Goal: Information Seeking & Learning: Learn about a topic

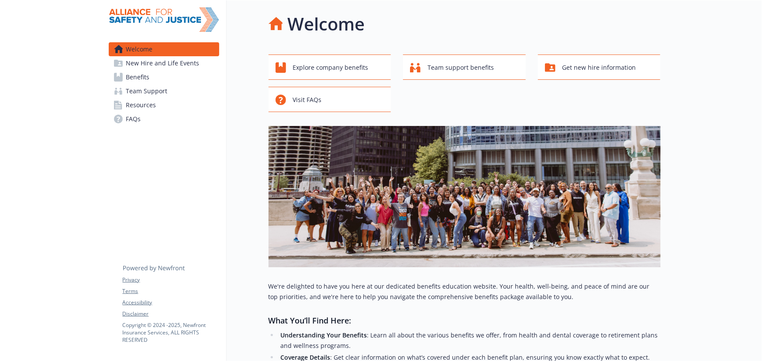
scroll to position [119, 0]
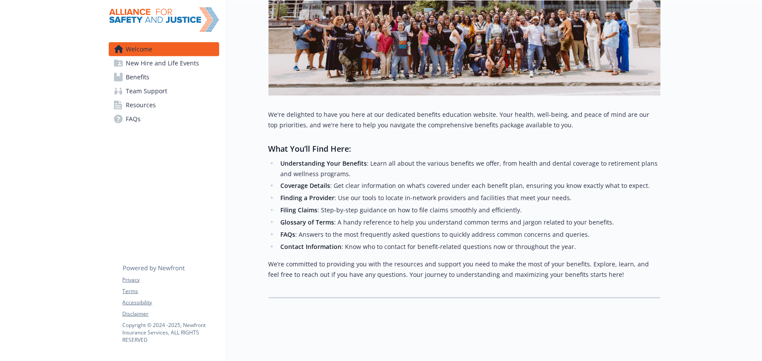
click at [130, 75] on span "Benefits" at bounding box center [138, 77] width 24 height 14
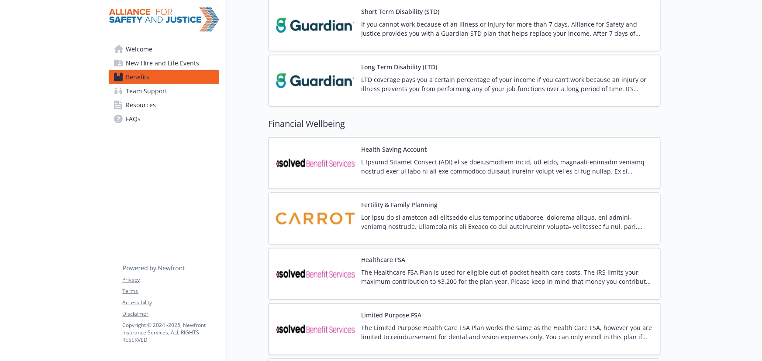
scroll to position [595, 0]
click at [323, 175] on img at bounding box center [315, 162] width 79 height 37
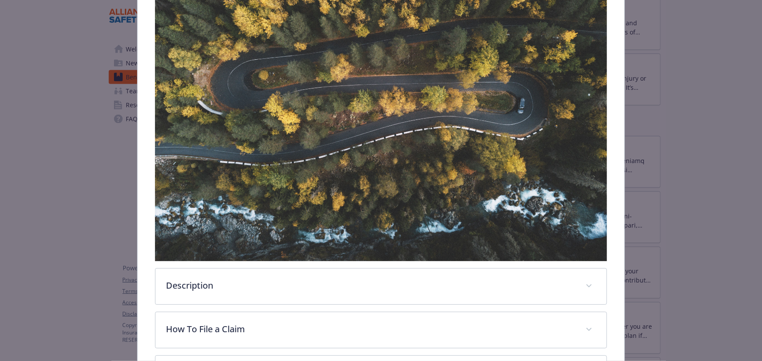
scroll to position [344, 0]
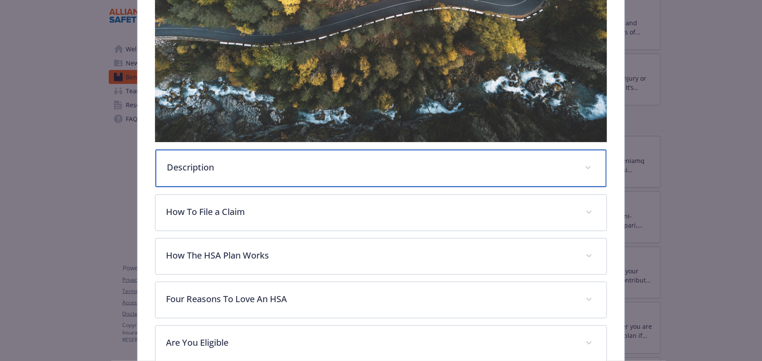
click at [321, 175] on div "Description" at bounding box center [380, 169] width 451 height 38
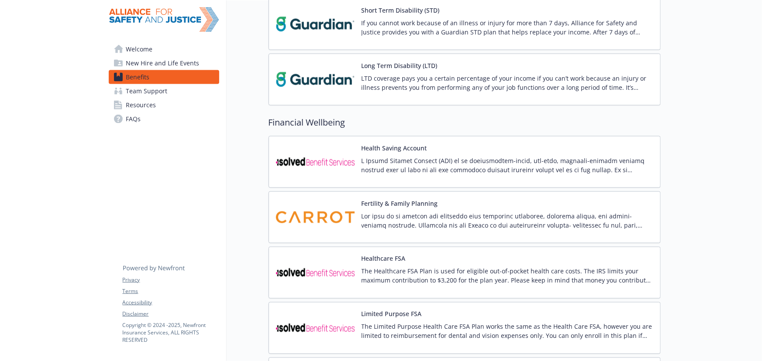
click at [318, 215] on img at bounding box center [315, 217] width 79 height 37
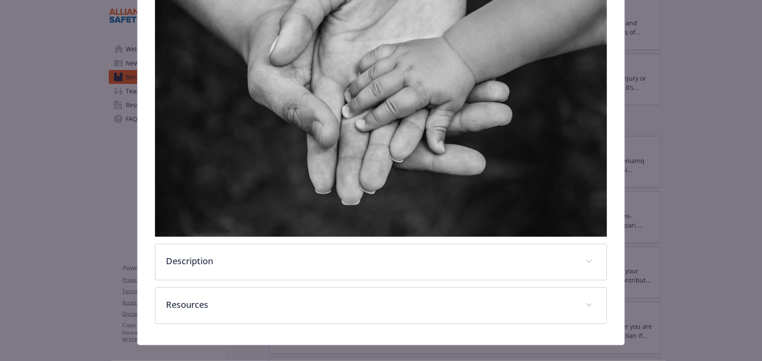
scroll to position [228, 0]
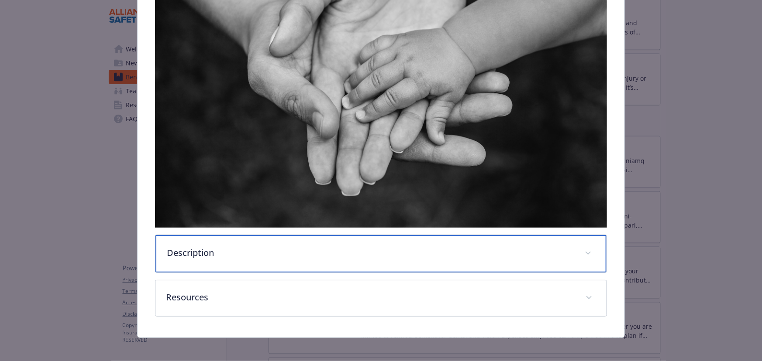
click at [329, 258] on div "Description" at bounding box center [380, 254] width 451 height 38
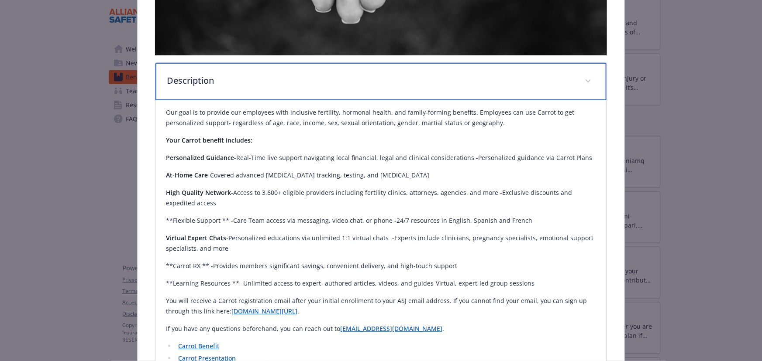
scroll to position [427, 0]
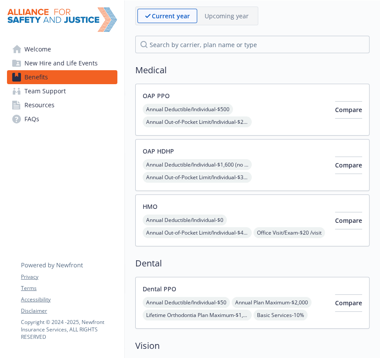
scroll to position [96, 0]
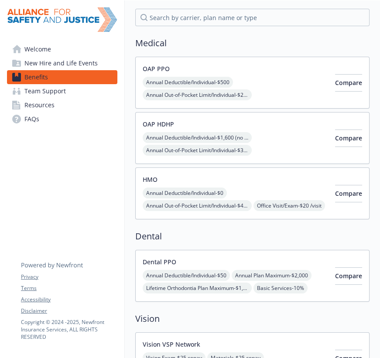
click at [207, 175] on div "HMO Annual Deductible/Individual - $0 Annual Out-of-Pocket Limit/Individual - $…" at bounding box center [236, 193] width 186 height 37
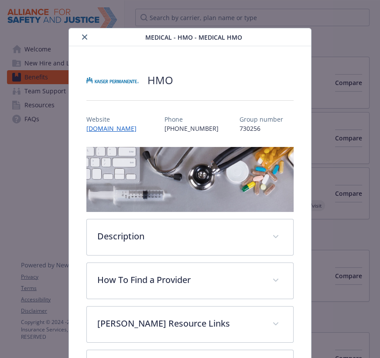
scroll to position [26, 0]
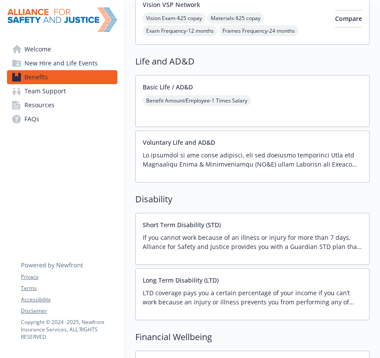
scroll to position [454, 0]
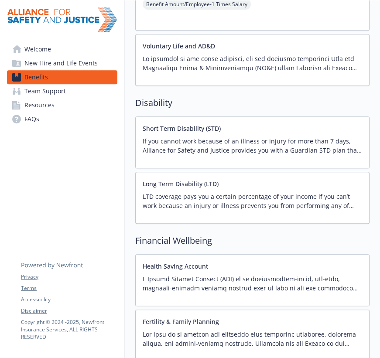
click at [217, 187] on button "Long Term Disability (LTD)" at bounding box center [181, 183] width 76 height 9
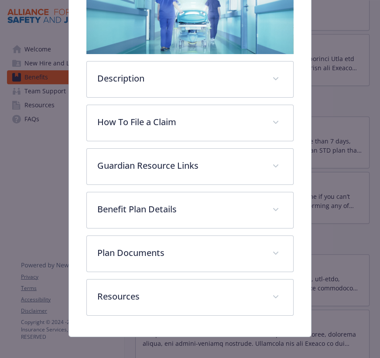
scroll to position [210, 0]
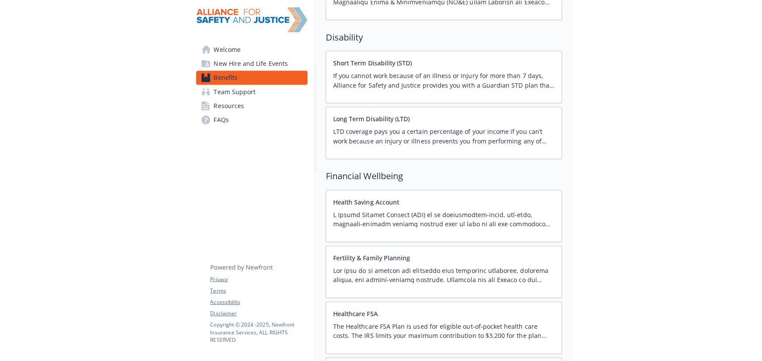
scroll to position [612, 0]
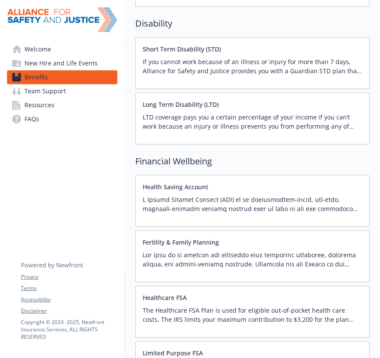
click at [371, 312] on div "Benefits Select coverage type Current year Upcoming year Medical OAP PPO Annual…" at bounding box center [252, 172] width 255 height 1568
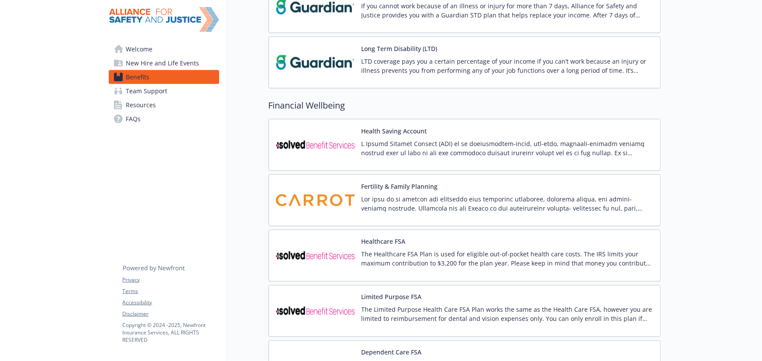
scroll to position [691, 0]
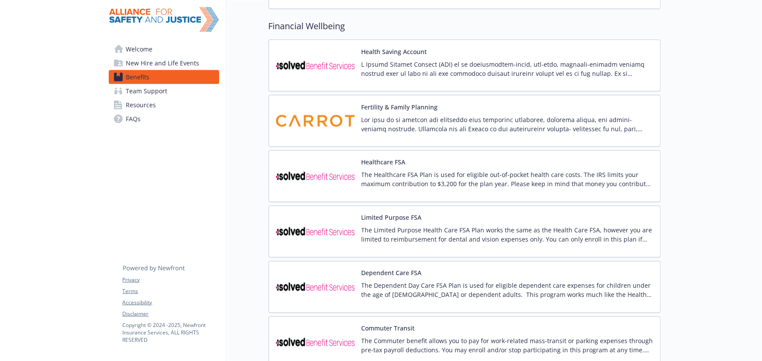
click at [241, 303] on div "Benefits Select coverage type Current year Upcoming year Medical OAP PPO Annual…" at bounding box center [444, 65] width 434 height 1513
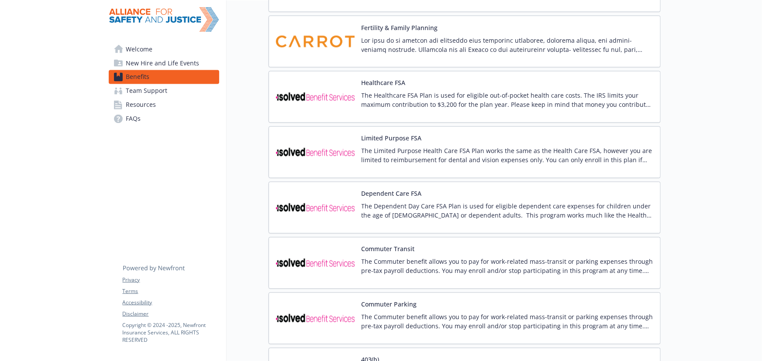
scroll to position [890, 0]
